Goal: Task Accomplishment & Management: Use online tool/utility

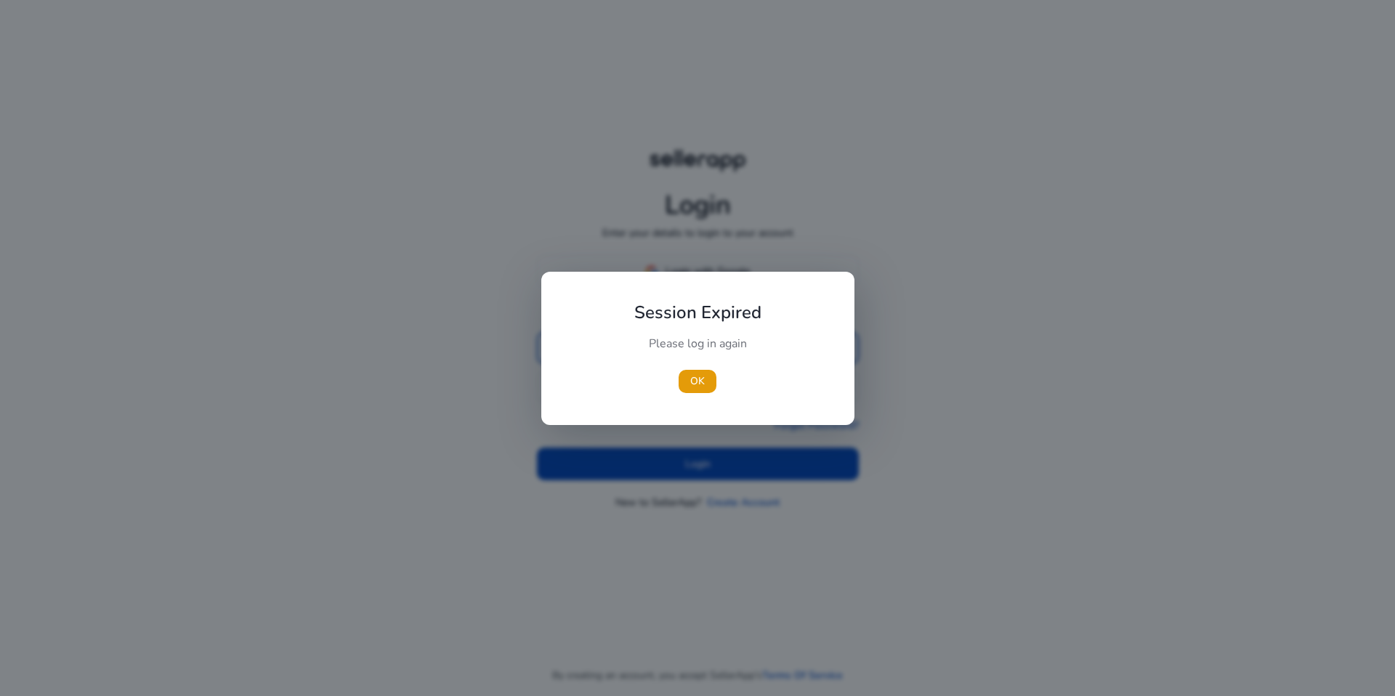
type input "**********"
click at [764, 475] on div at bounding box center [697, 348] width 1395 height 696
click at [708, 396] on span "button" at bounding box center [697, 381] width 38 height 35
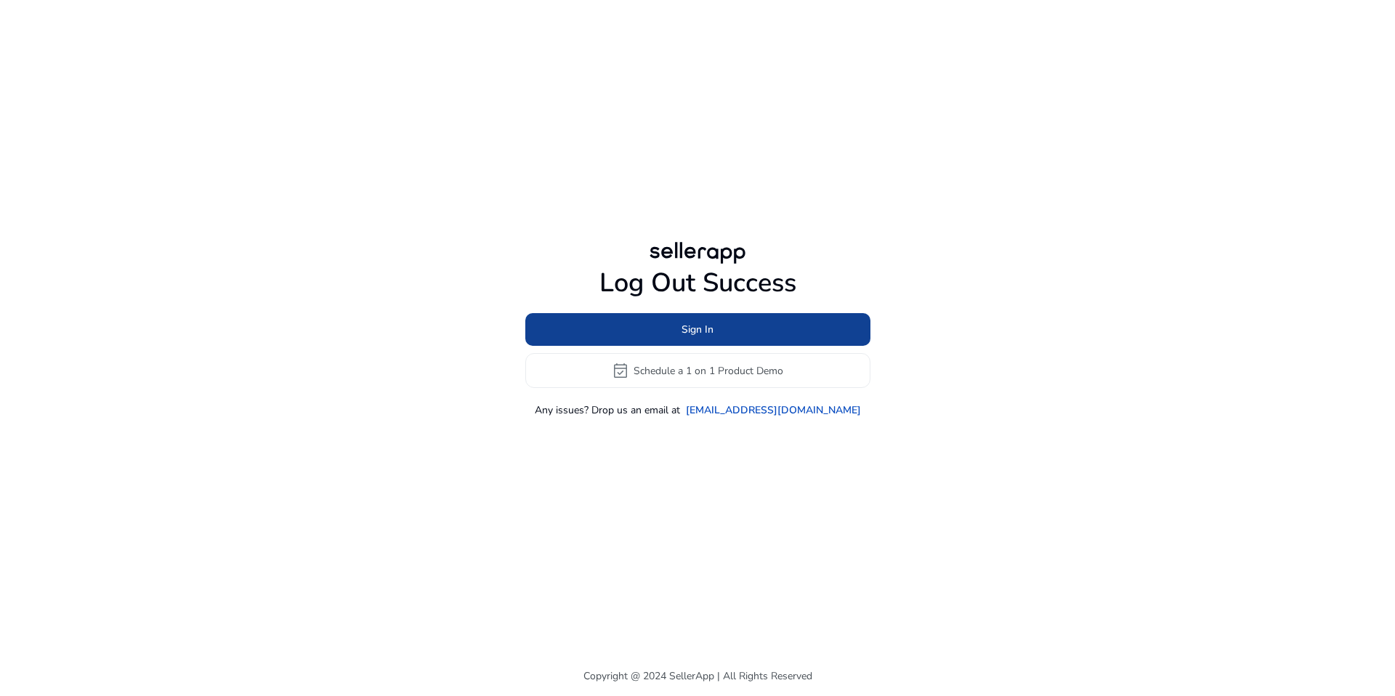
click at [694, 333] on span "Sign In" at bounding box center [697, 329] width 32 height 15
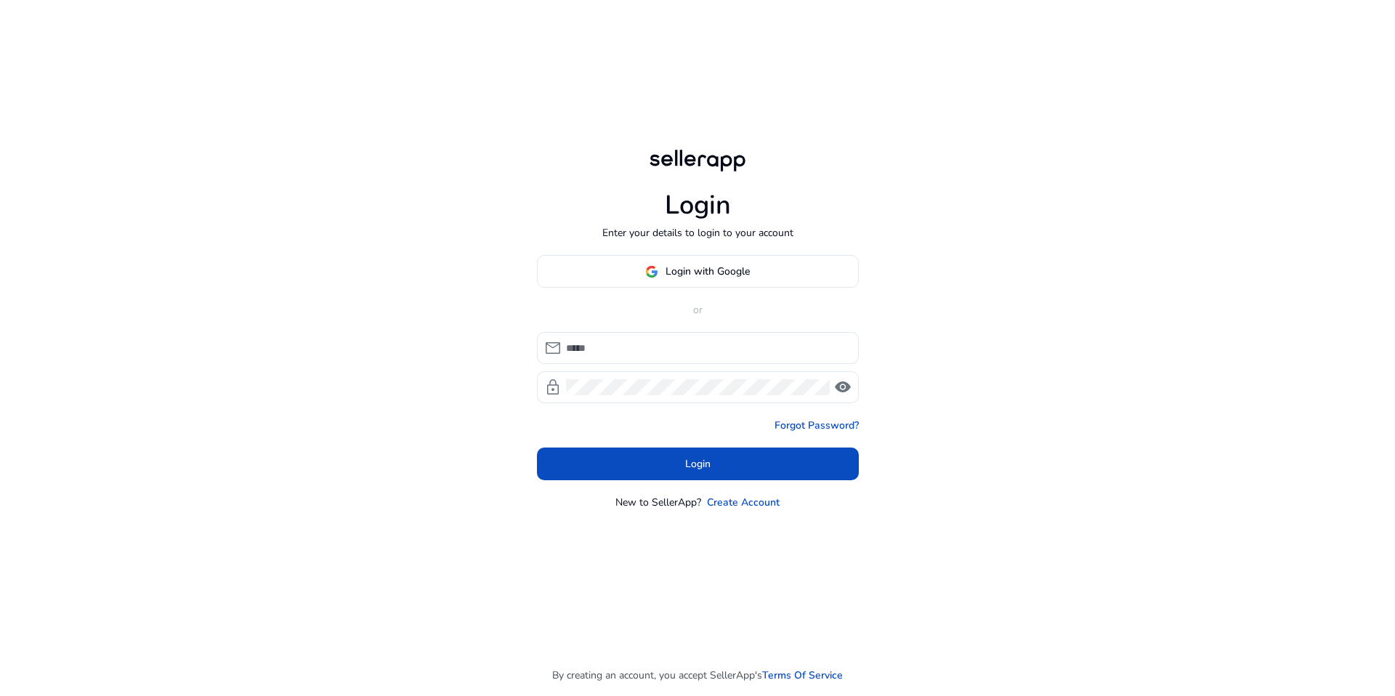
type input "**********"
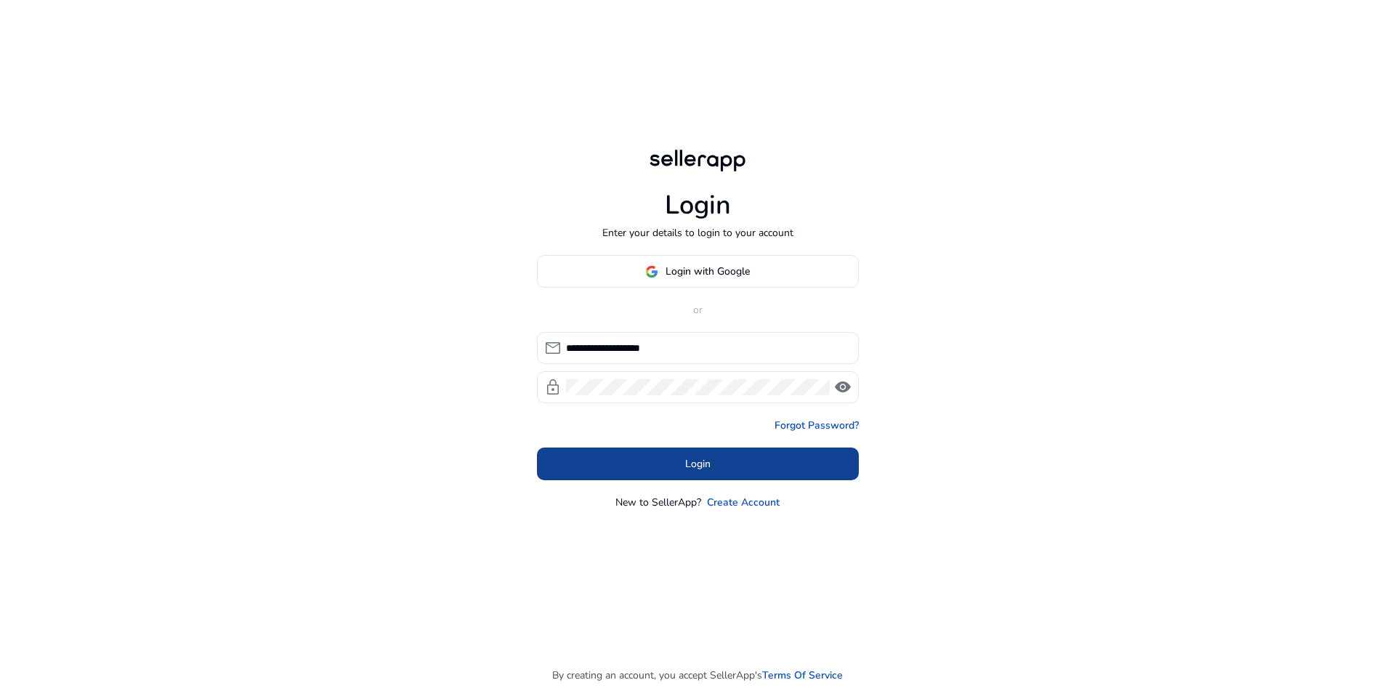
click at [635, 461] on span at bounding box center [698, 464] width 322 height 35
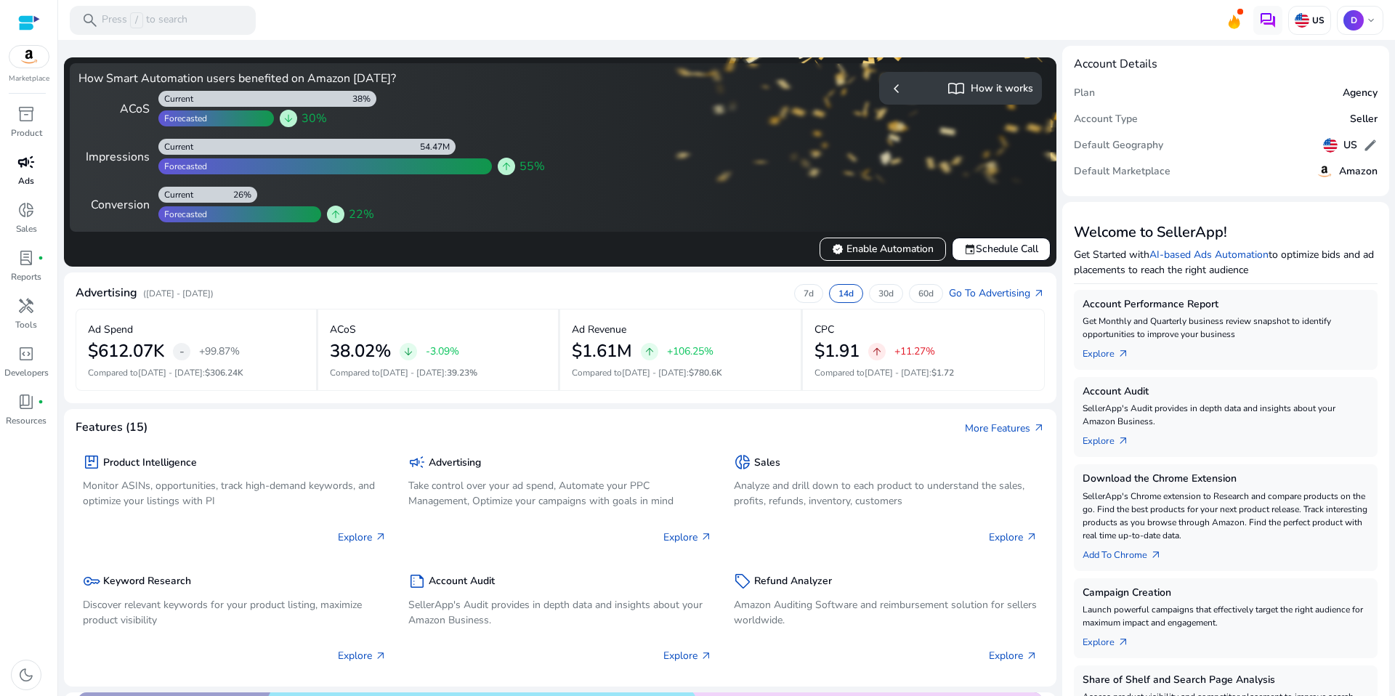
click at [27, 169] on span "campaign" at bounding box center [25, 161] width 17 height 17
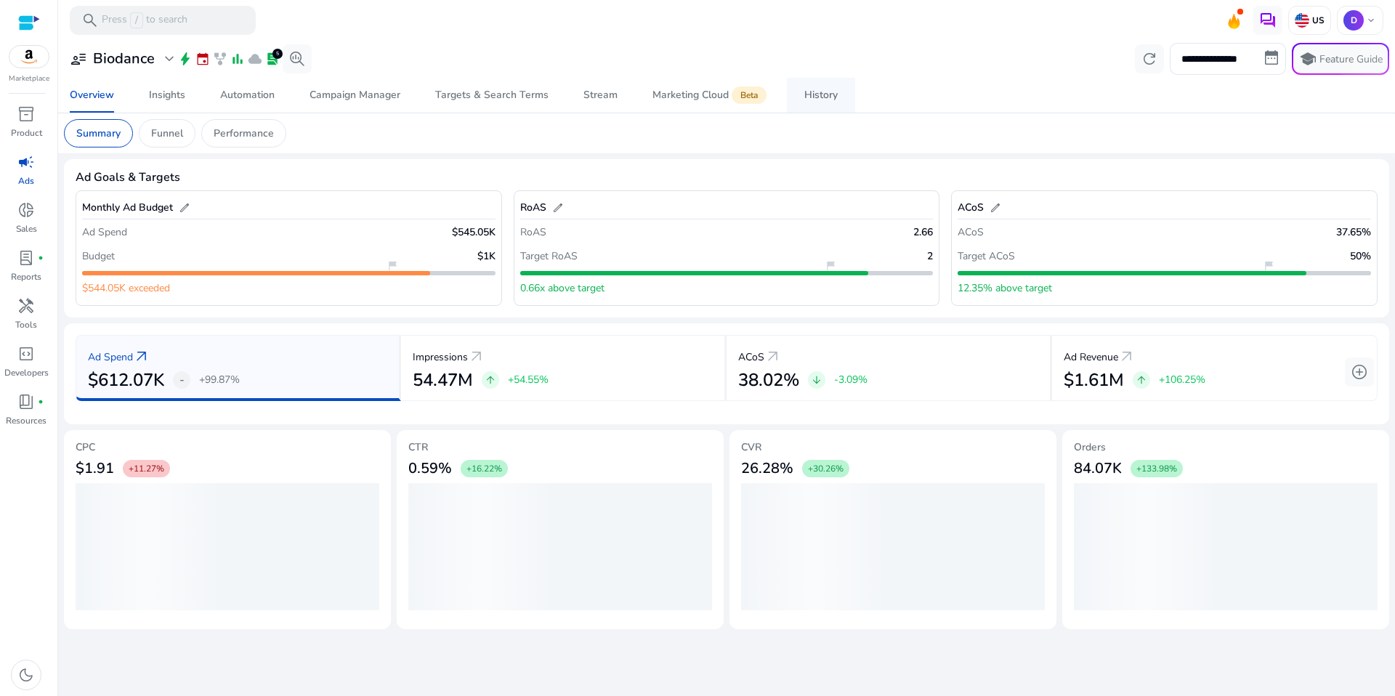
click at [815, 92] on div "History" at bounding box center [820, 95] width 33 height 10
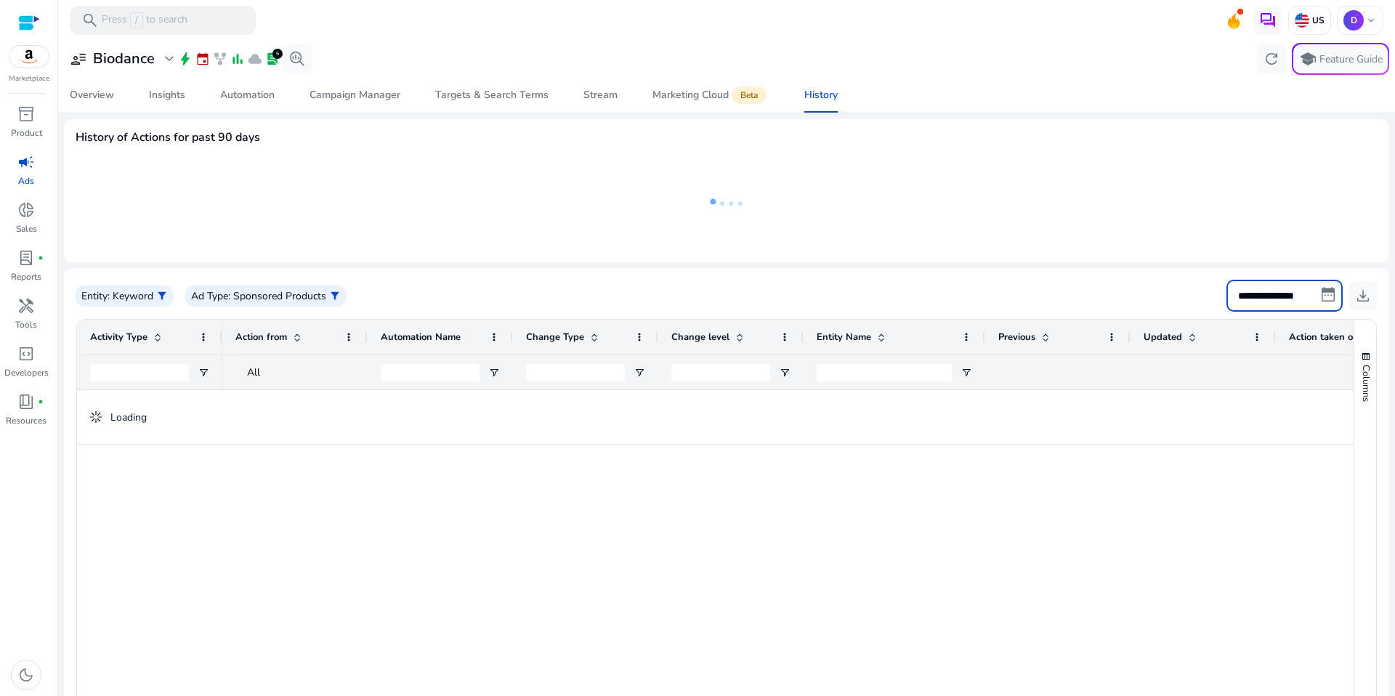
click at [1262, 292] on input "**********" at bounding box center [1284, 296] width 116 height 32
select select "*"
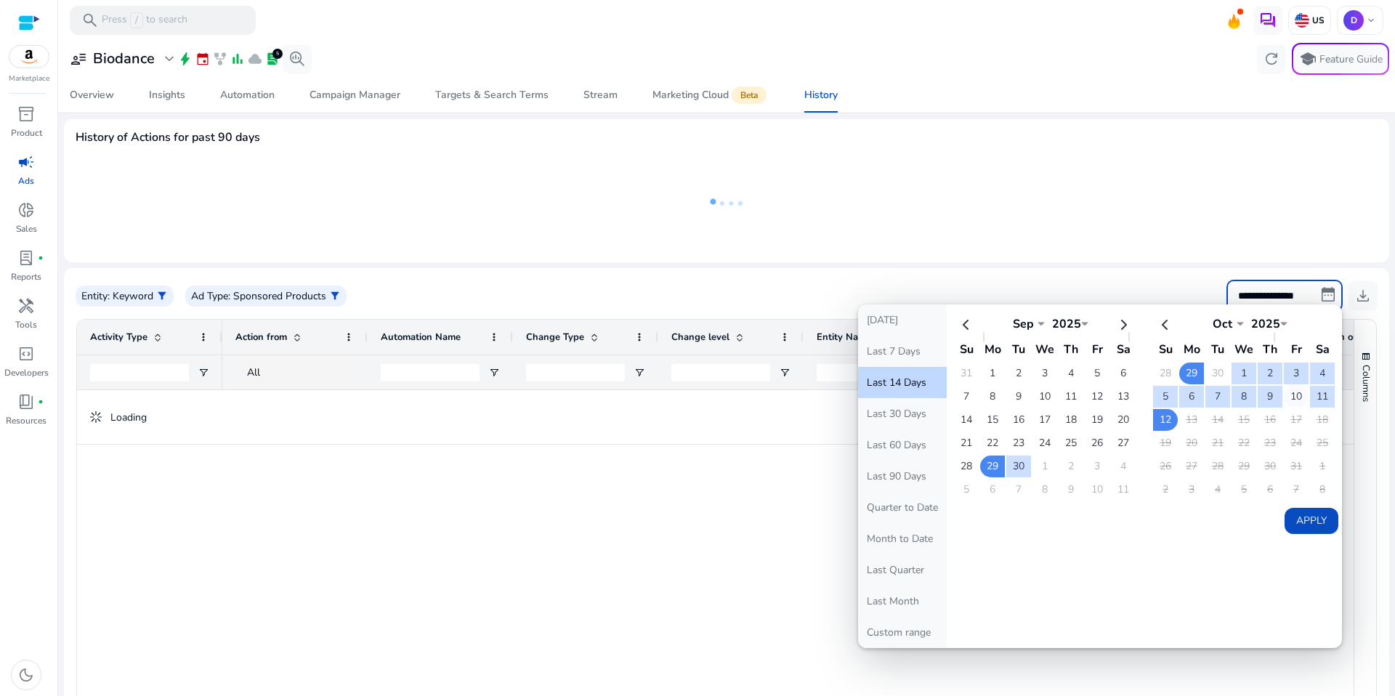
click at [1292, 387] on td "10" at bounding box center [1296, 397] width 25 height 22
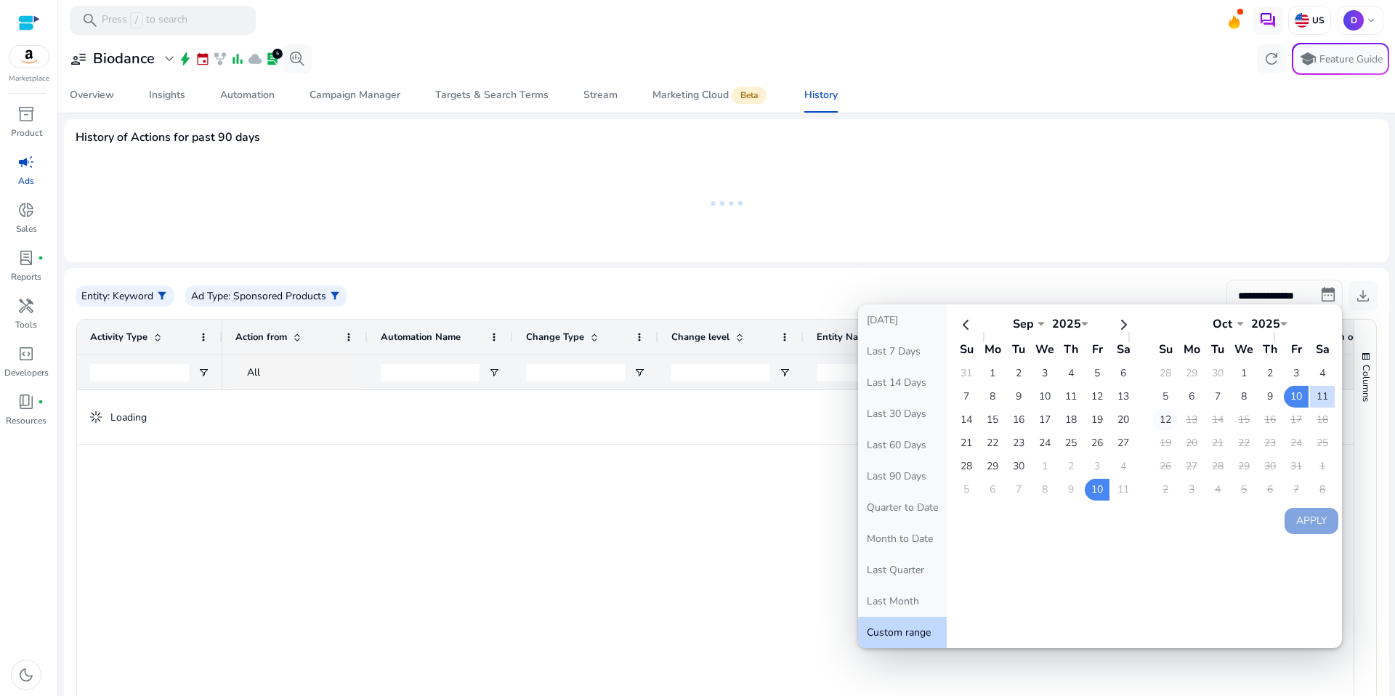
click at [1161, 418] on td "12" at bounding box center [1165, 420] width 25 height 22
click at [1303, 520] on button "Apply" at bounding box center [1311, 521] width 54 height 26
type input "**********"
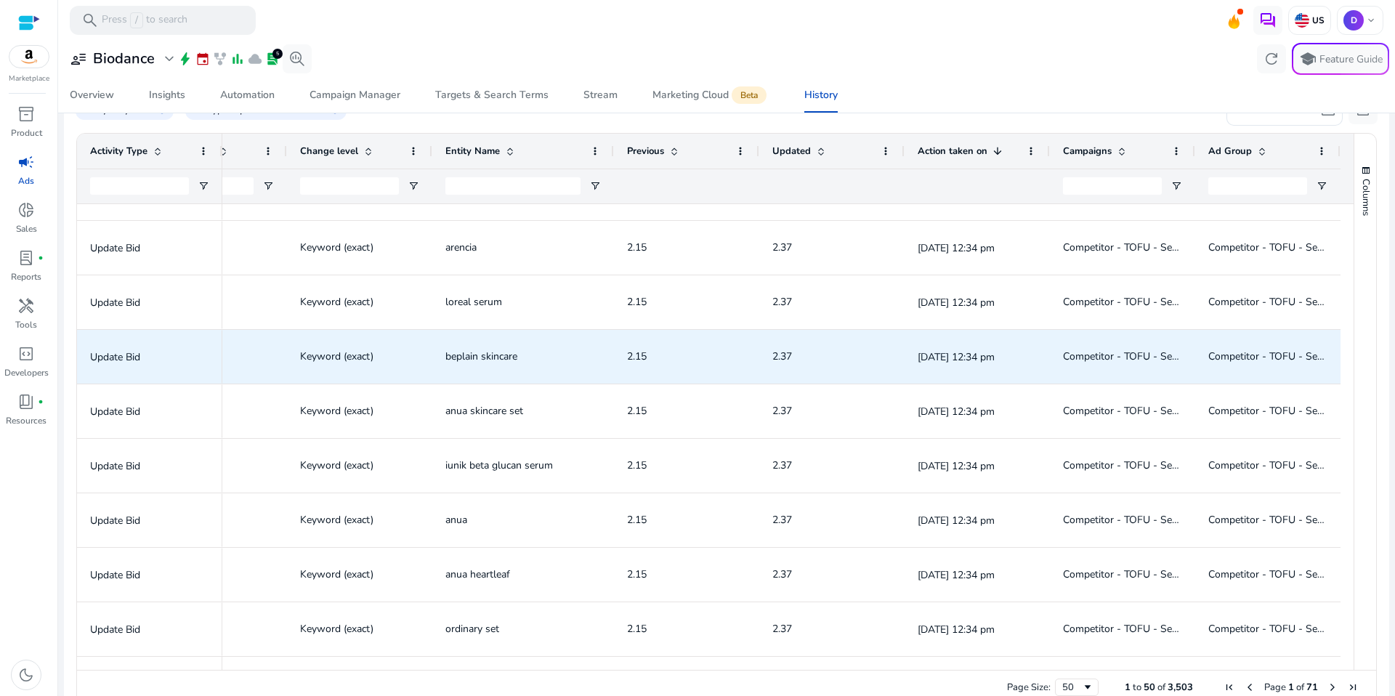
scroll to position [286, 0]
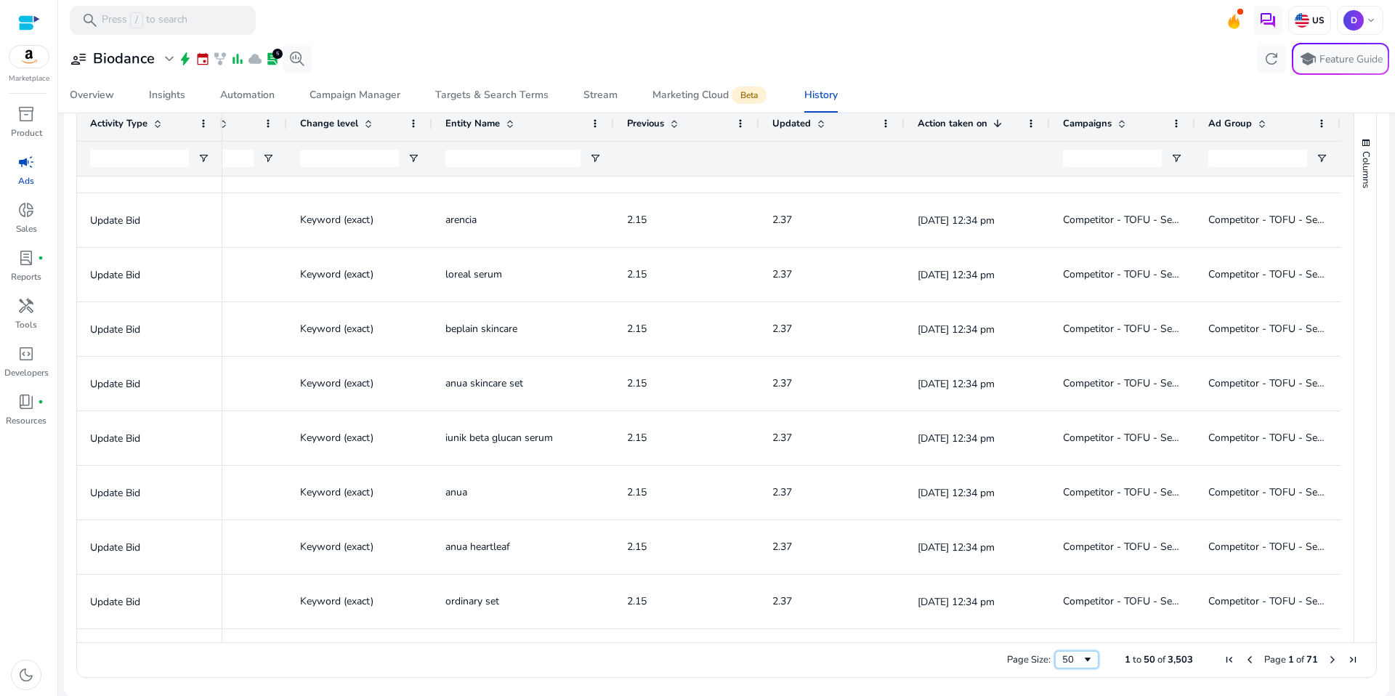
click at [1085, 656] on span "Page Size" at bounding box center [1088, 660] width 12 height 12
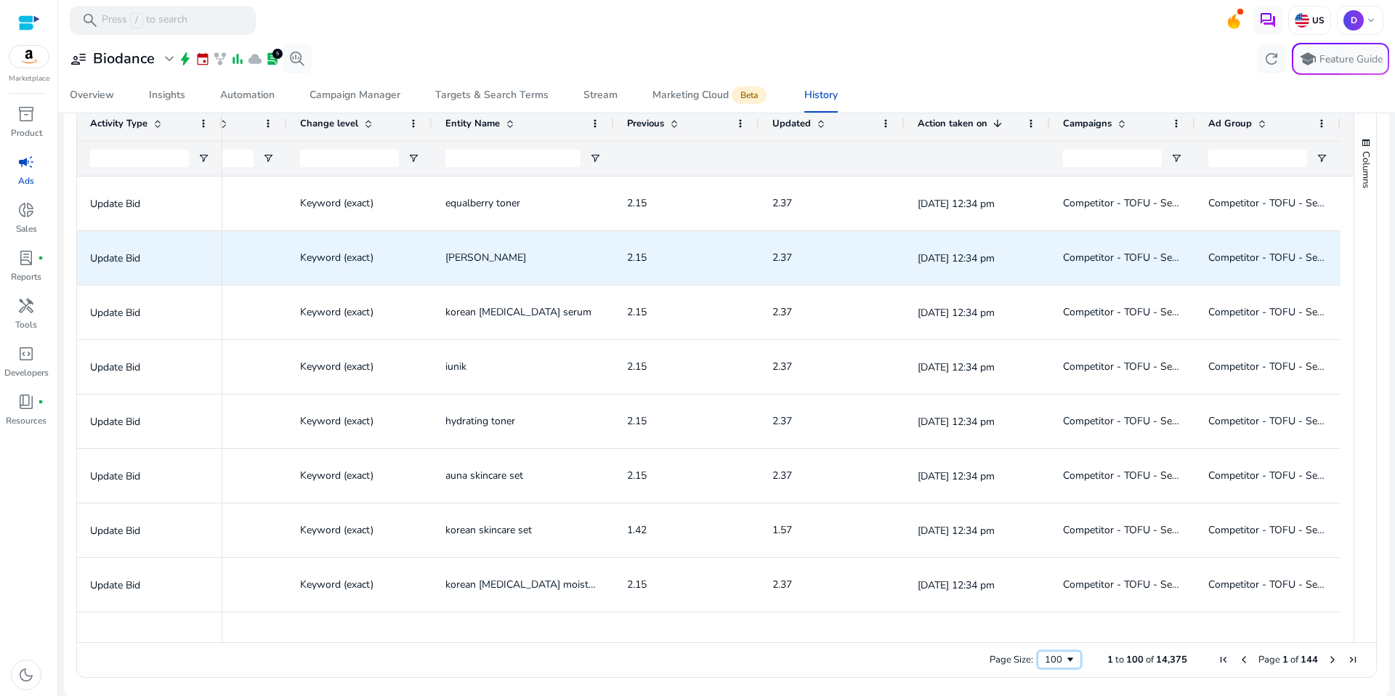
scroll to position [0, 0]
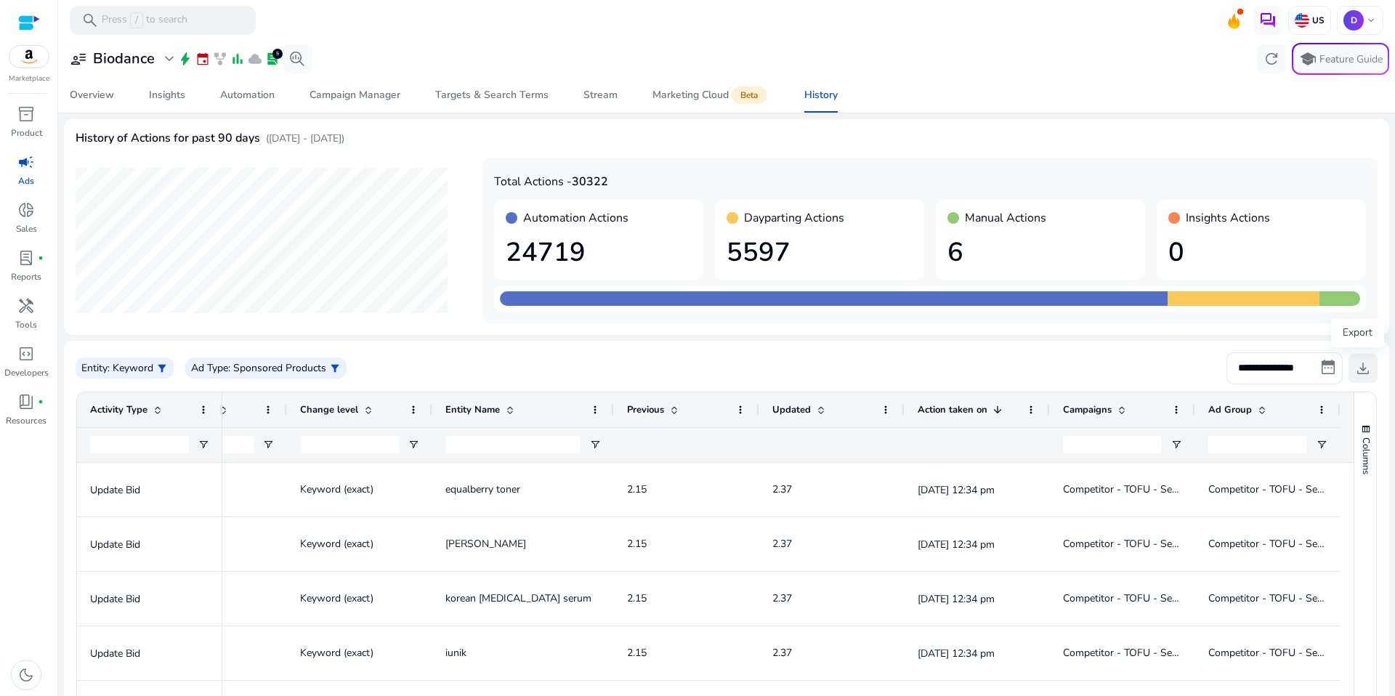
click at [1366, 373] on span "download" at bounding box center [1362, 368] width 17 height 17
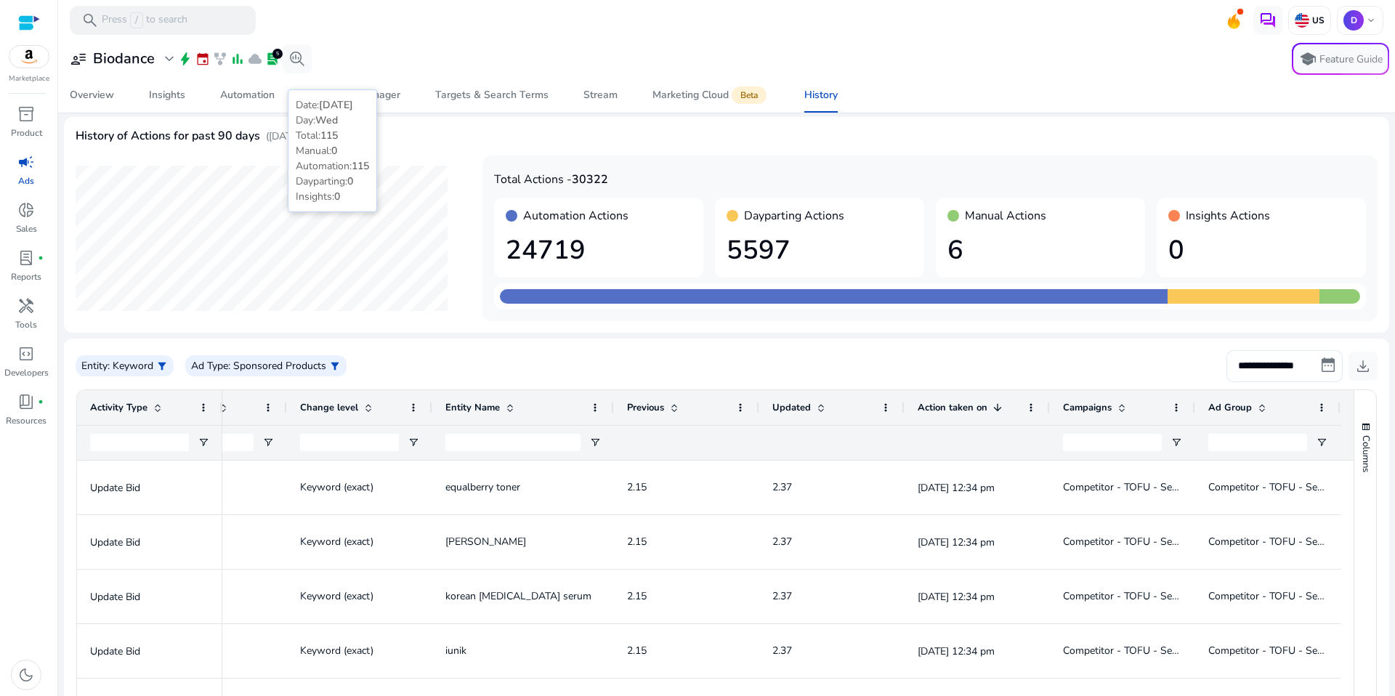
scroll to position [3, 0]
click at [252, 99] on div "Automation" at bounding box center [247, 95] width 54 height 10
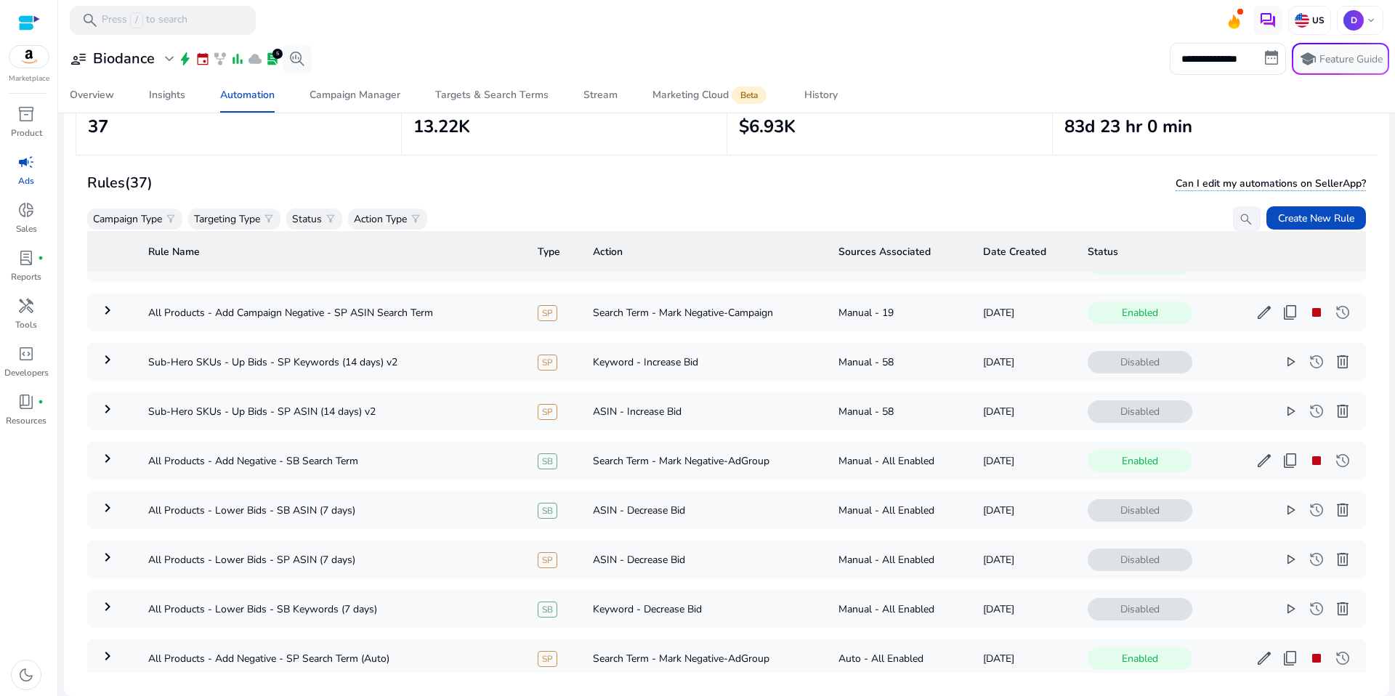
scroll to position [1232, 0]
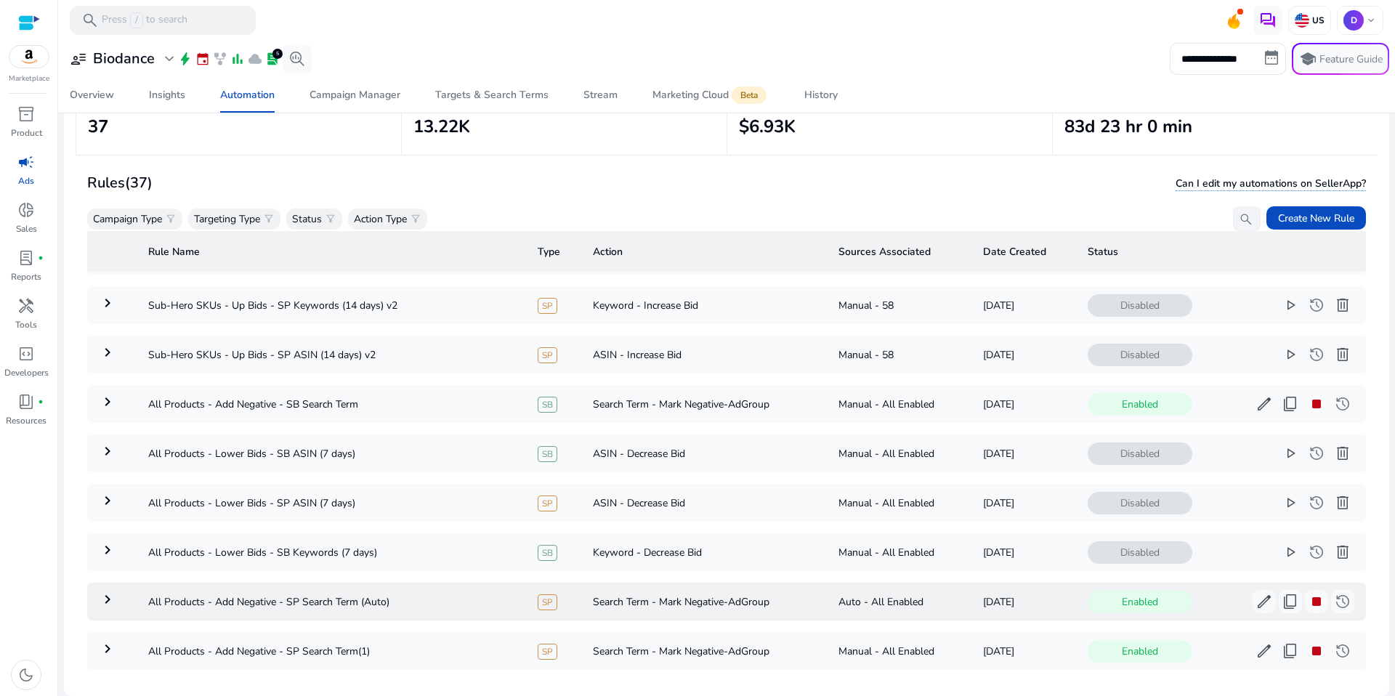
click at [109, 598] on mat-icon "keyboard_arrow_right" at bounding box center [107, 599] width 17 height 17
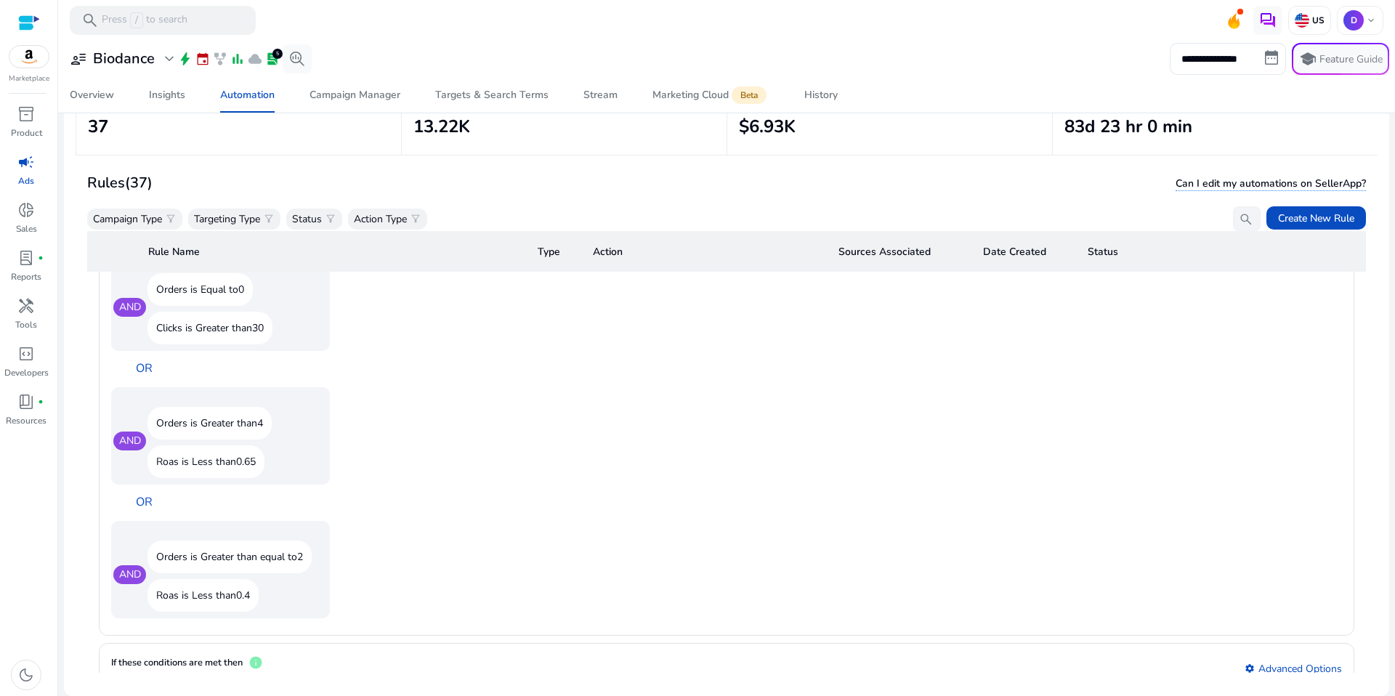
scroll to position [2386, 0]
